Goal: Find specific page/section: Find specific page/section

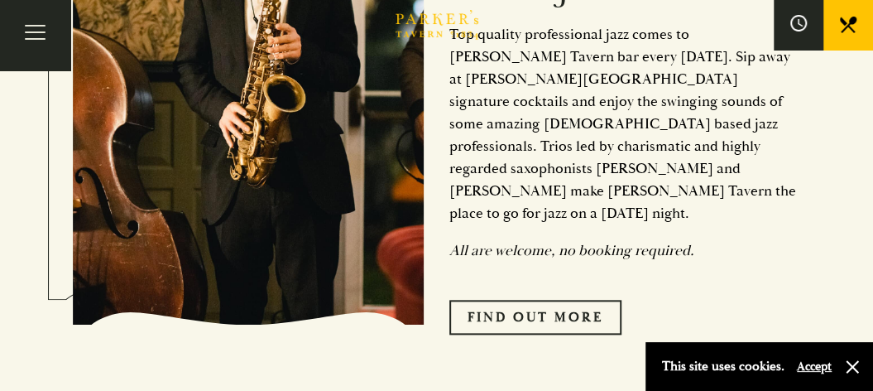
scroll to position [497, 0]
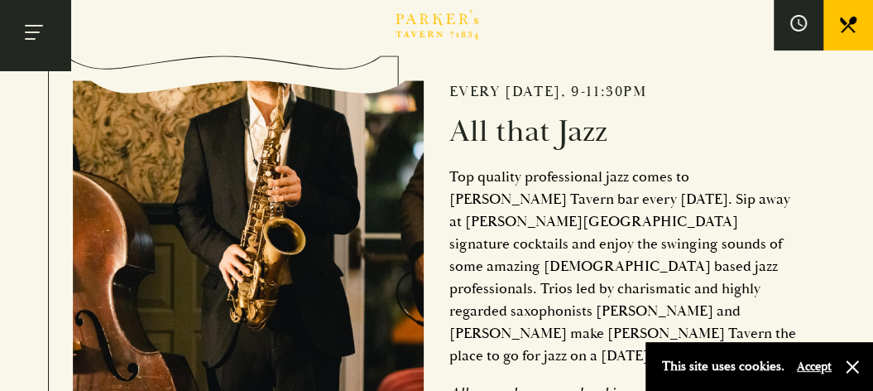
click at [31, 41] on button "Toggle navigation" at bounding box center [35, 35] width 70 height 70
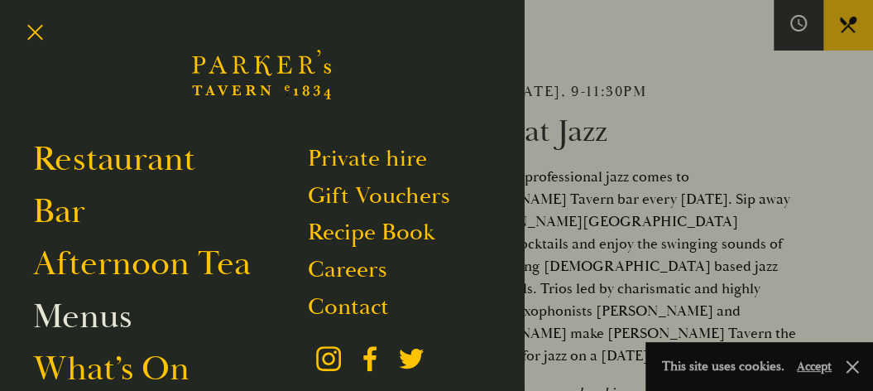
click at [75, 329] on link "Menus" at bounding box center [82, 316] width 98 height 43
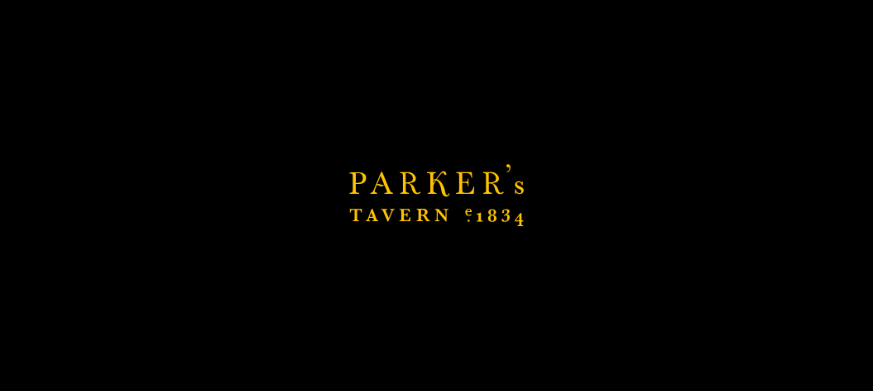
scroll to position [1076, 0]
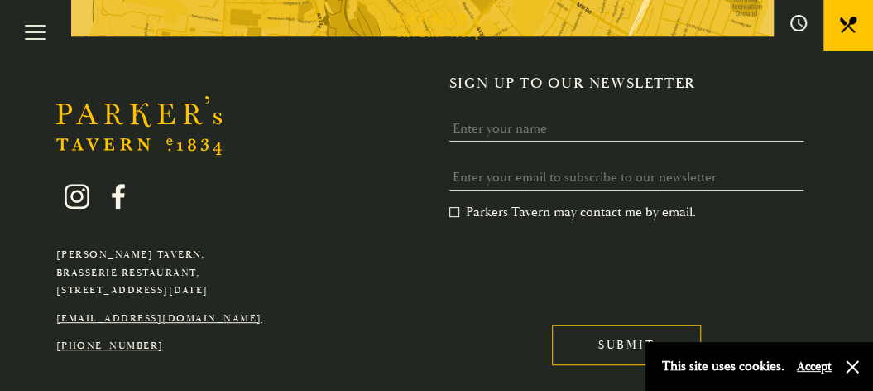
scroll to position [2869, 0]
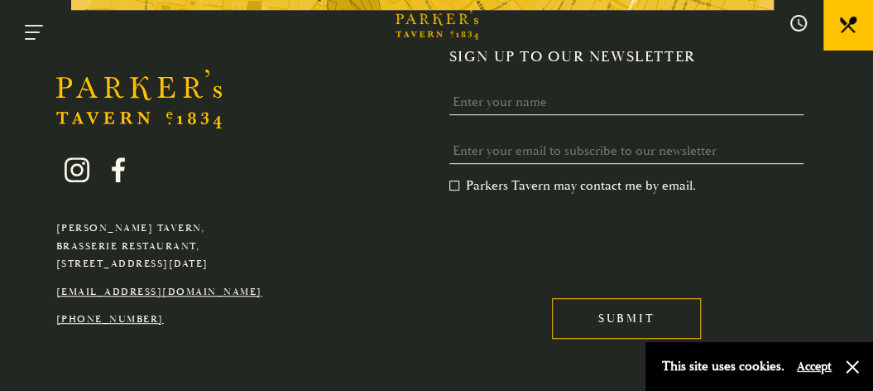
click at [25, 31] on button "Toggle navigation" at bounding box center [35, 35] width 70 height 70
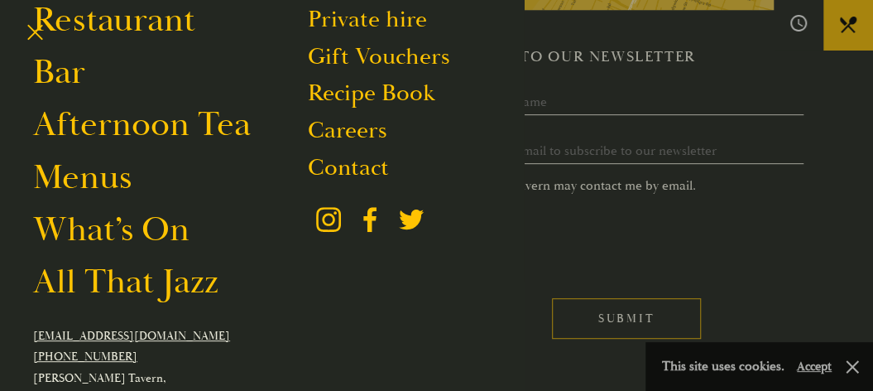
scroll to position [166, 0]
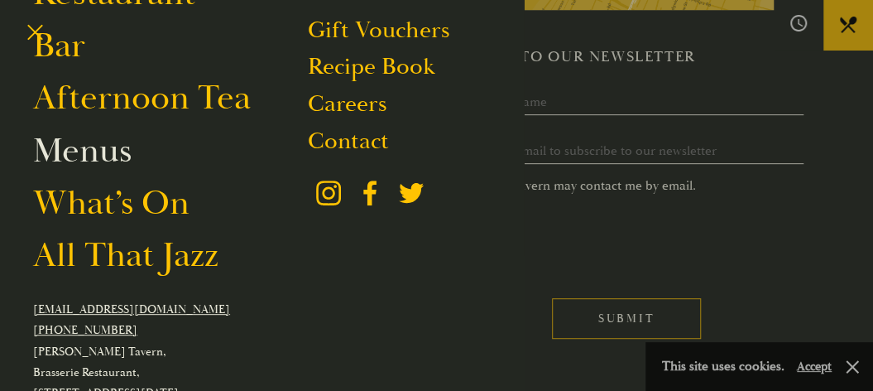
click at [79, 150] on link "Menus" at bounding box center [82, 150] width 98 height 43
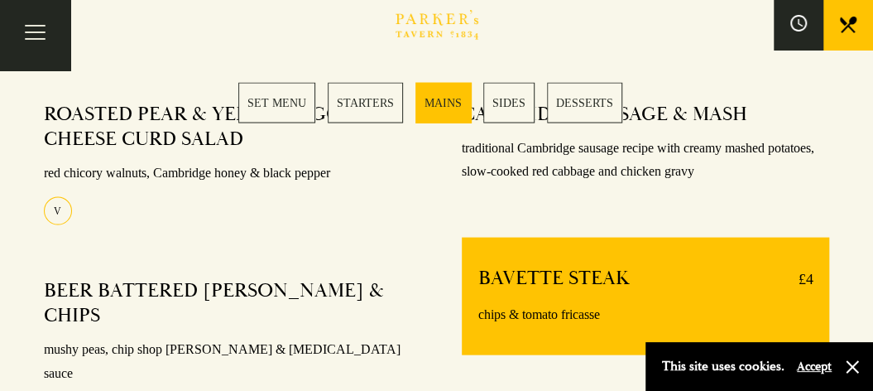
scroll to position [1324, 0]
